Goal: Information Seeking & Learning: Learn about a topic

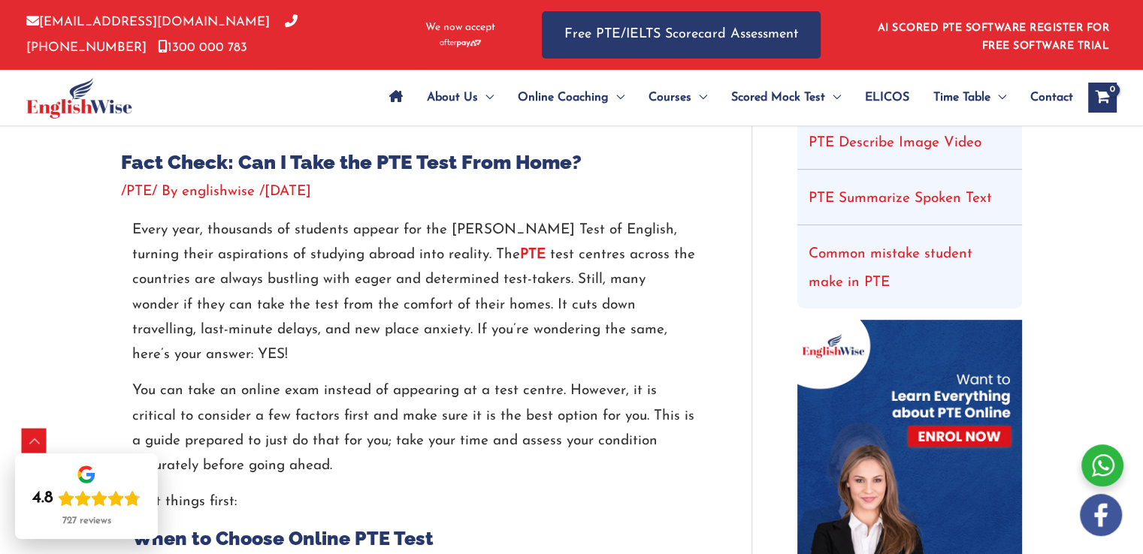
click at [514, 280] on p "Every year, thousands of students appear for the Pearson Test of English, turni…" at bounding box center [413, 293] width 563 height 150
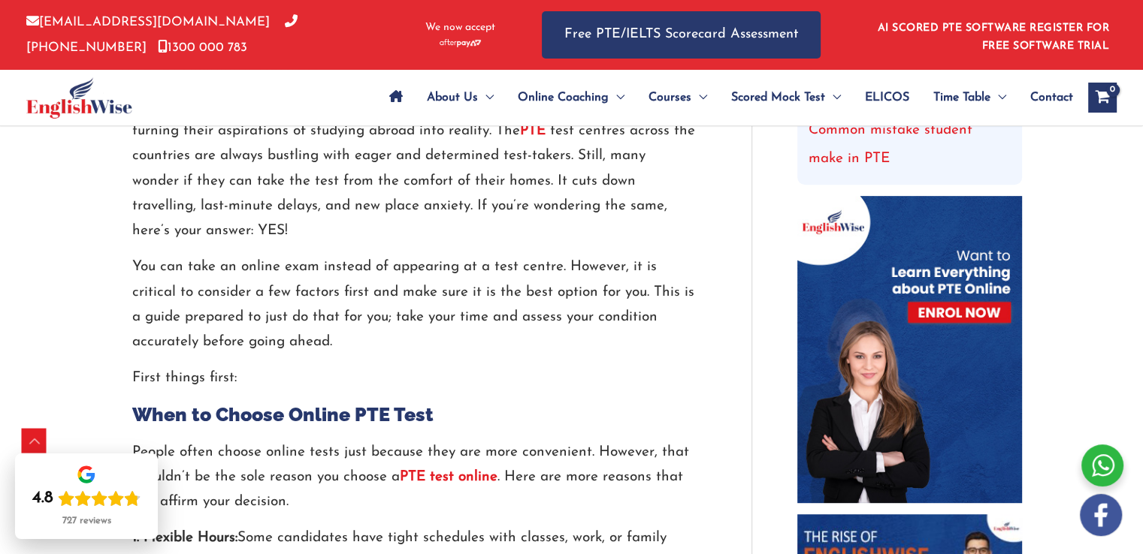
scroll to position [628, 0]
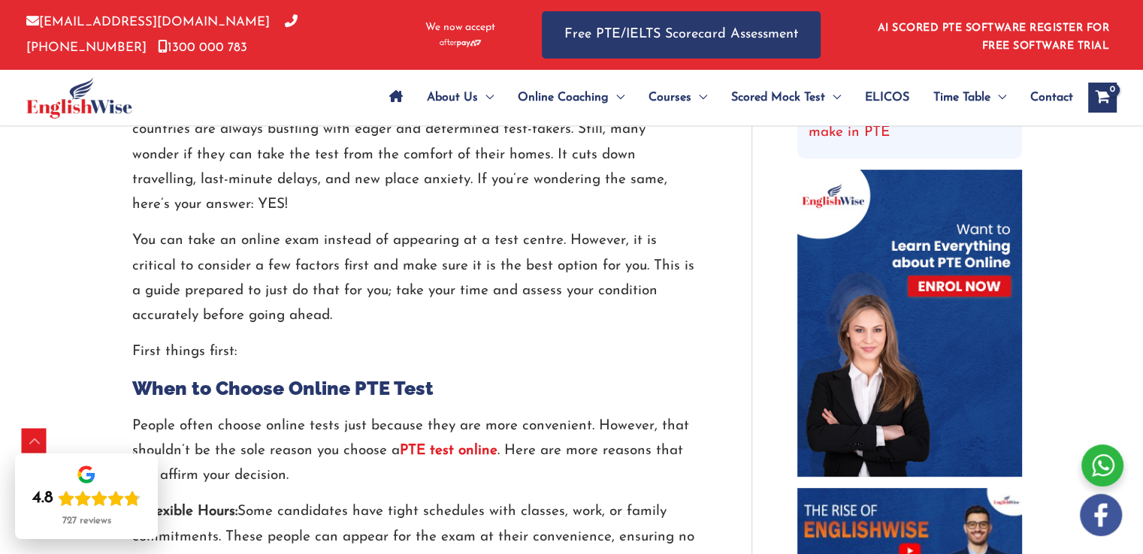
click at [424, 228] on p "You can take an online exam instead of appearing at a test centre. However, it …" at bounding box center [413, 278] width 563 height 100
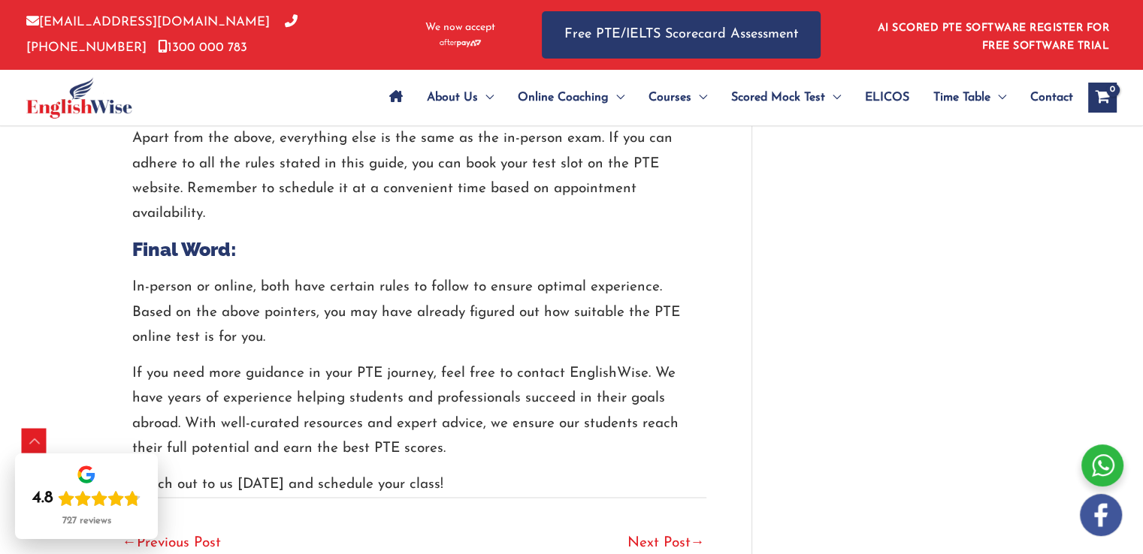
scroll to position [1980, 0]
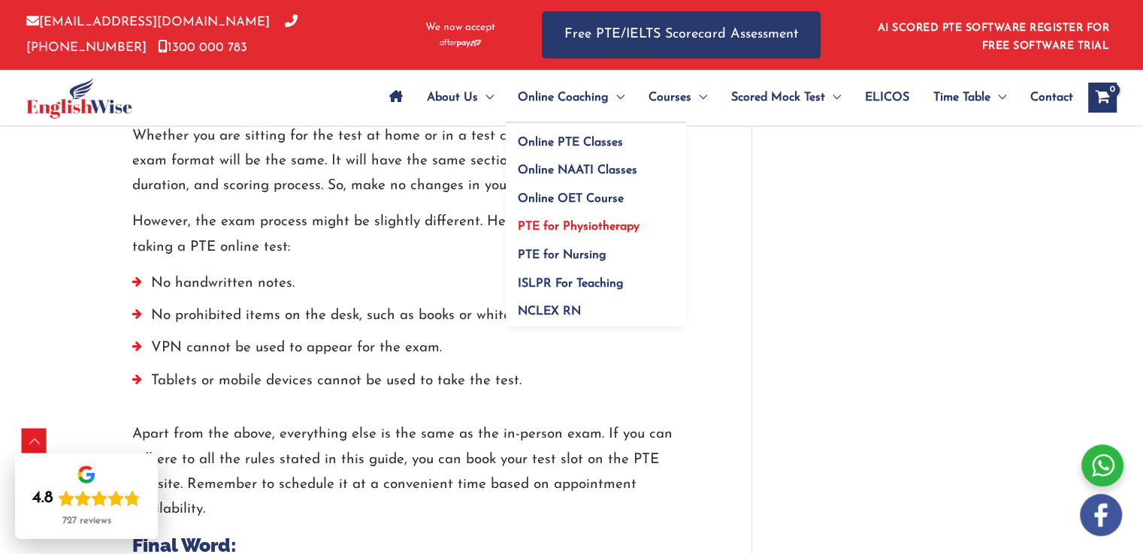
click at [572, 225] on span "PTE for Physiotherapy" at bounding box center [579, 227] width 122 height 12
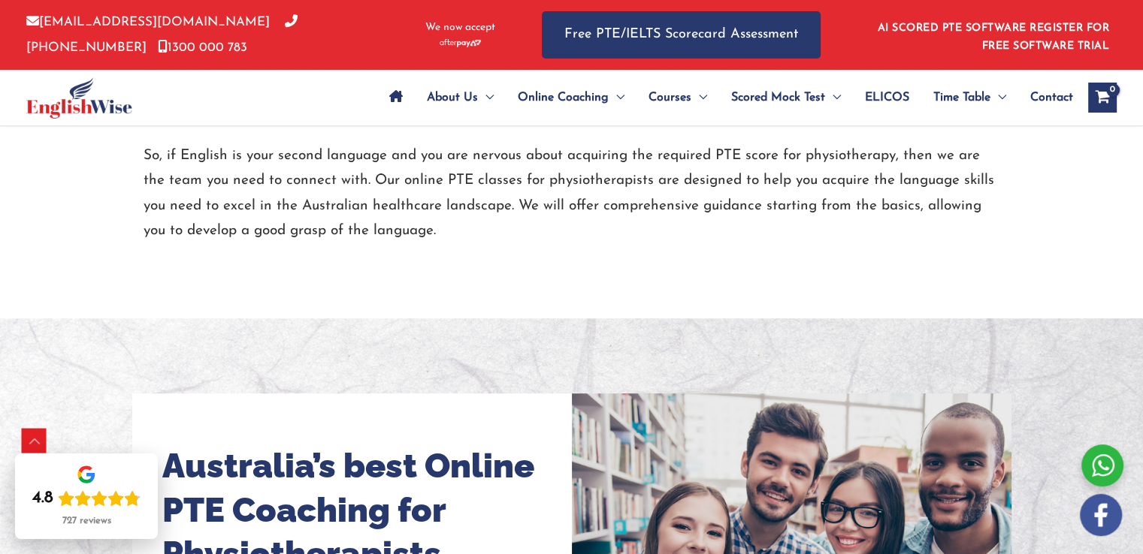
scroll to position [1202, 0]
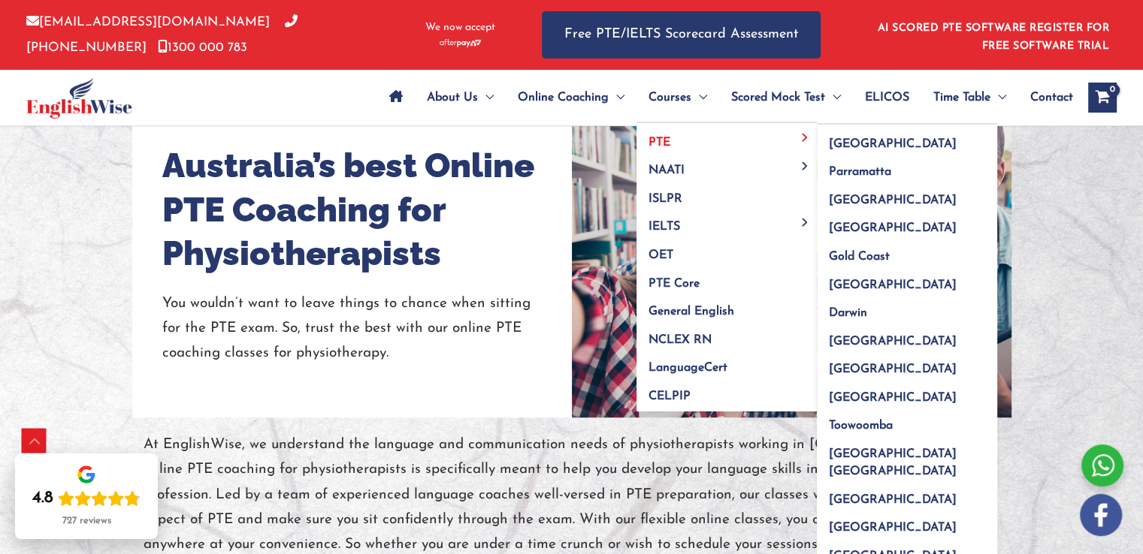
click at [652, 139] on span "PTE" at bounding box center [659, 143] width 22 height 12
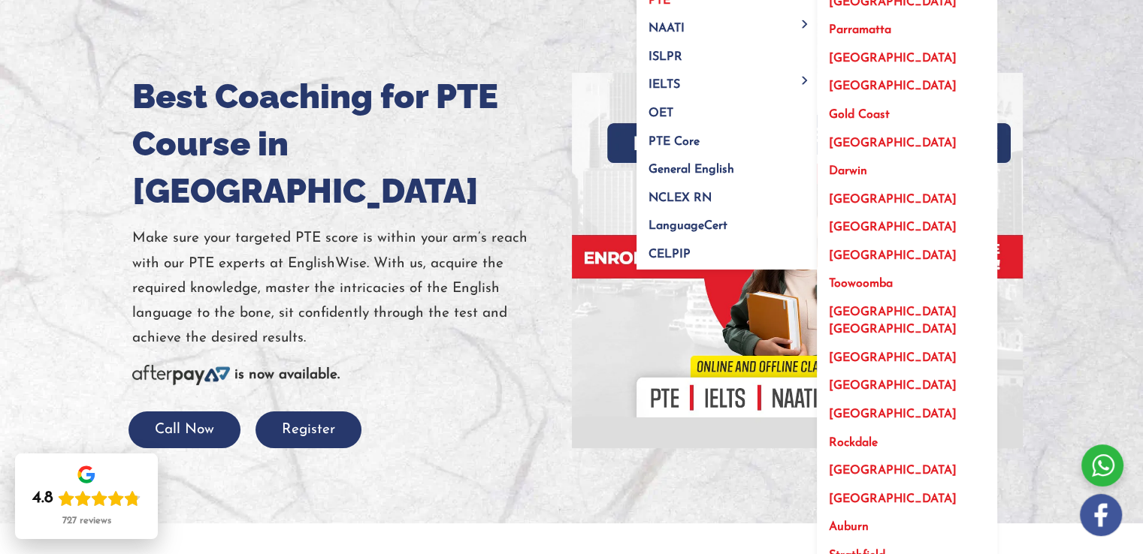
scroll to position [75, 0]
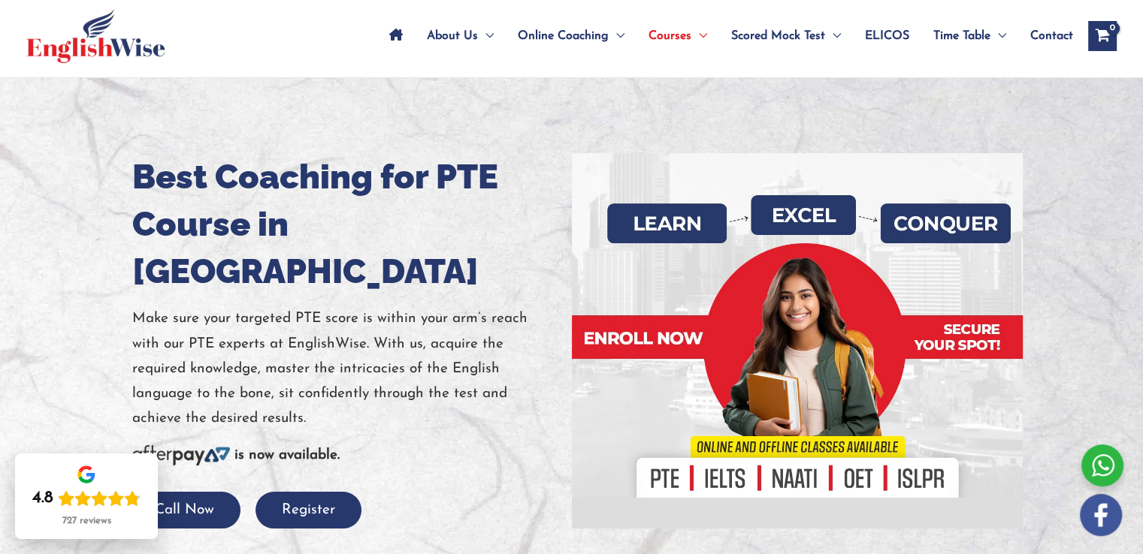
click at [873, 32] on span "ELICOS" at bounding box center [887, 36] width 44 height 53
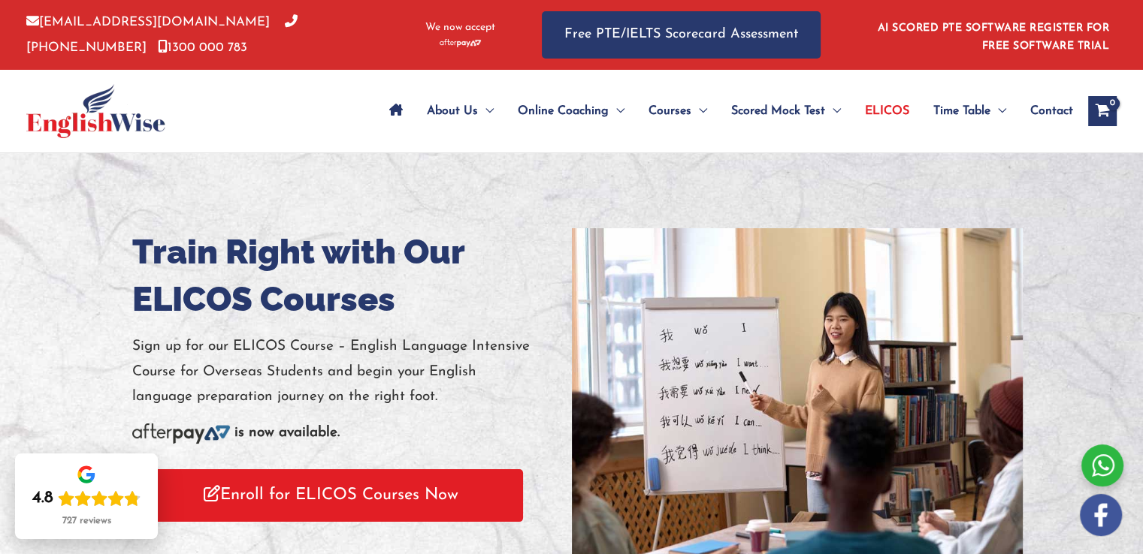
click at [899, 107] on span "ELICOS" at bounding box center [887, 111] width 44 height 53
